Goal: Find specific page/section: Find specific page/section

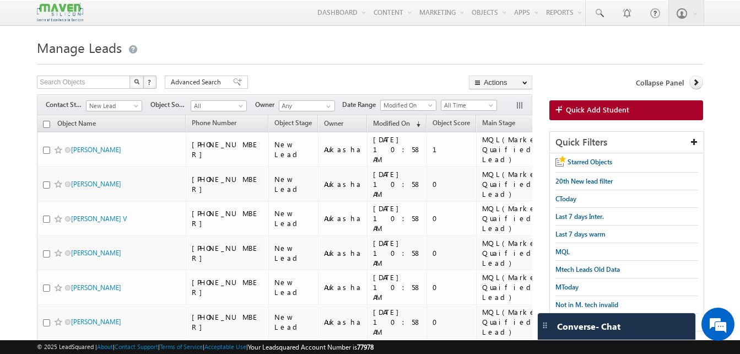
click at [367, 55] on h1 "Manage Leads" at bounding box center [370, 46] width 666 height 21
click at [604, 21] on link at bounding box center [599, 12] width 26 height 25
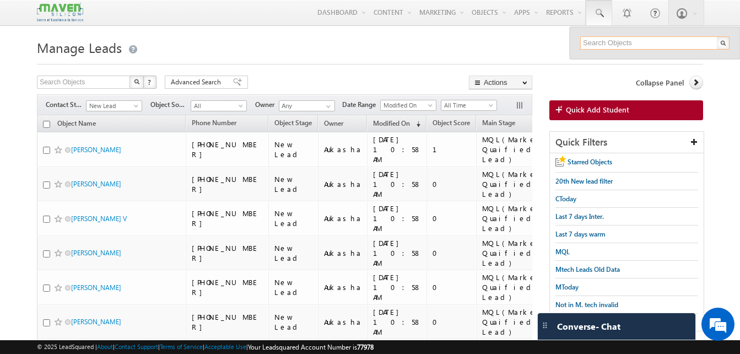
click at [610, 38] on input "text" at bounding box center [654, 42] width 149 height 13
paste input "77458 18044"
type input "7745818044"
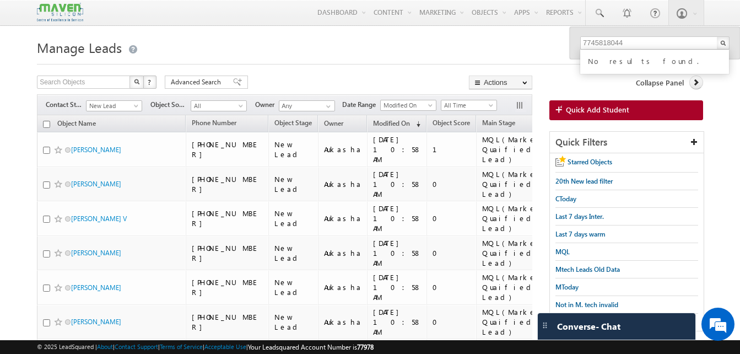
click at [408, 57] on h1 "Manage Leads" at bounding box center [370, 46] width 666 height 21
